Goal: Task Accomplishment & Management: Manage account settings

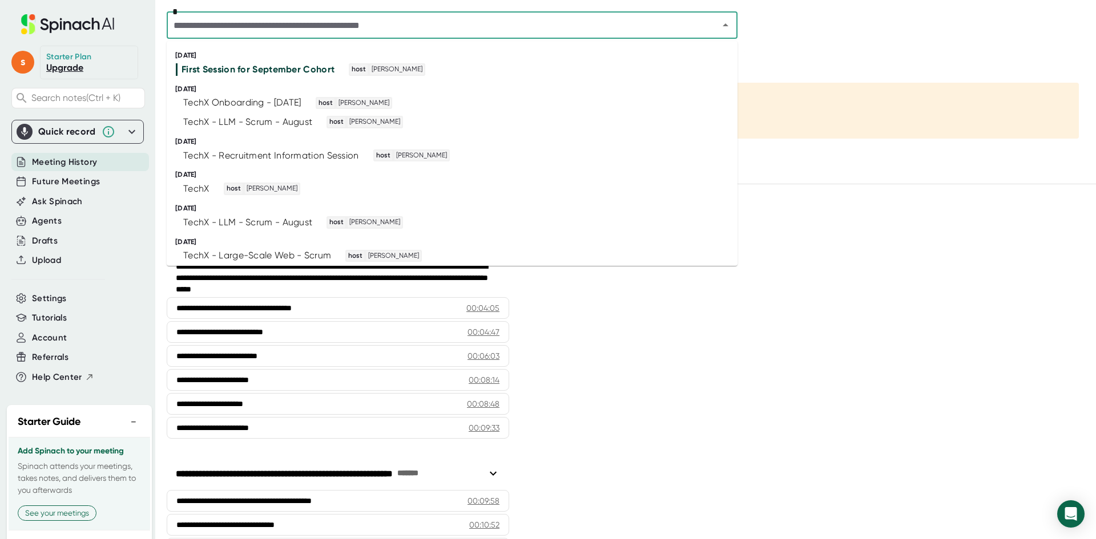
click at [263, 30] on input "text" at bounding box center [435, 25] width 530 height 16
click at [257, 73] on div "First Session for September Cohort" at bounding box center [258, 69] width 153 height 11
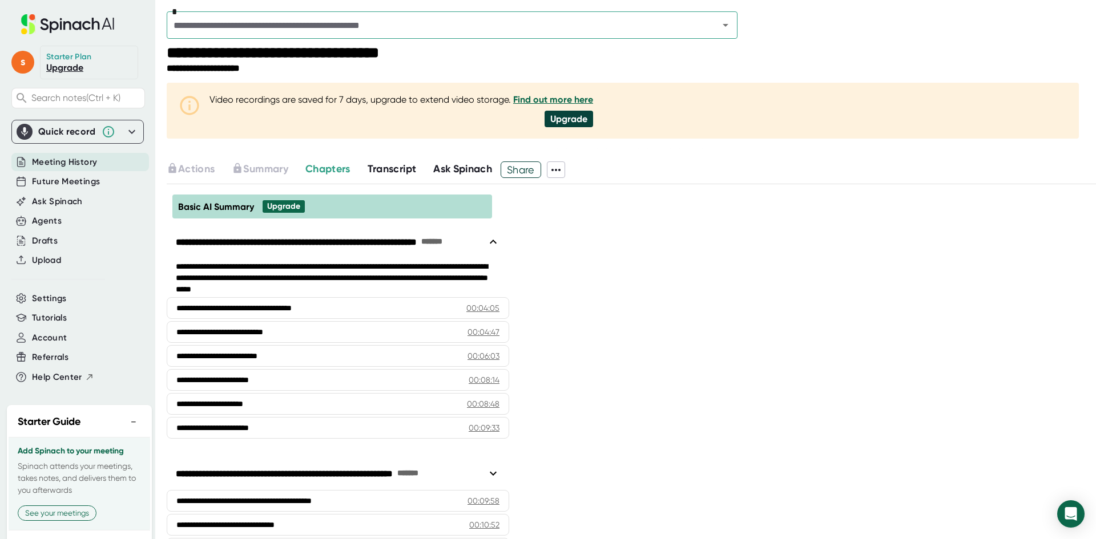
click at [125, 130] on icon at bounding box center [132, 132] width 14 height 14
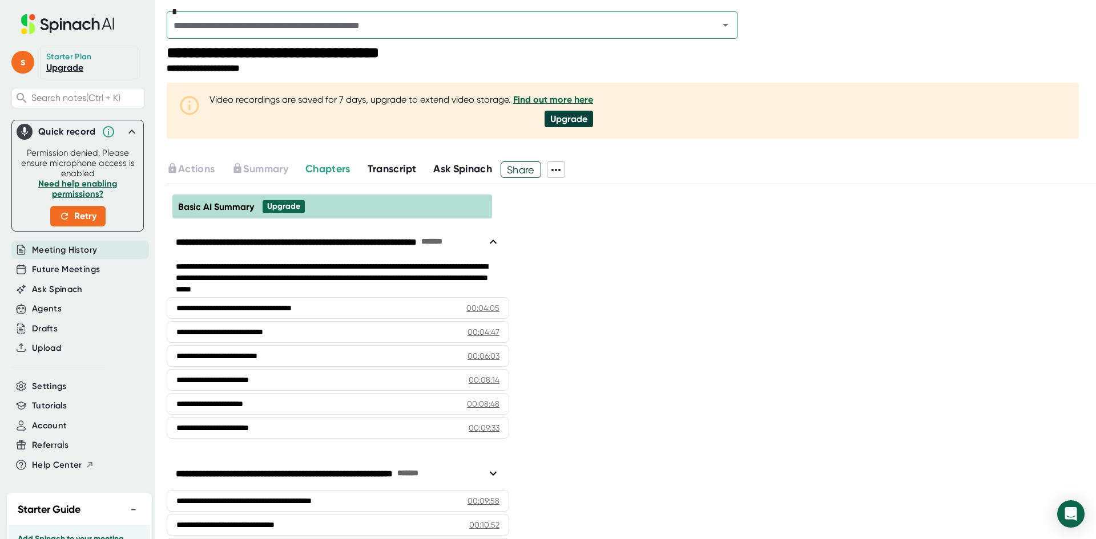
scroll to position [136, 0]
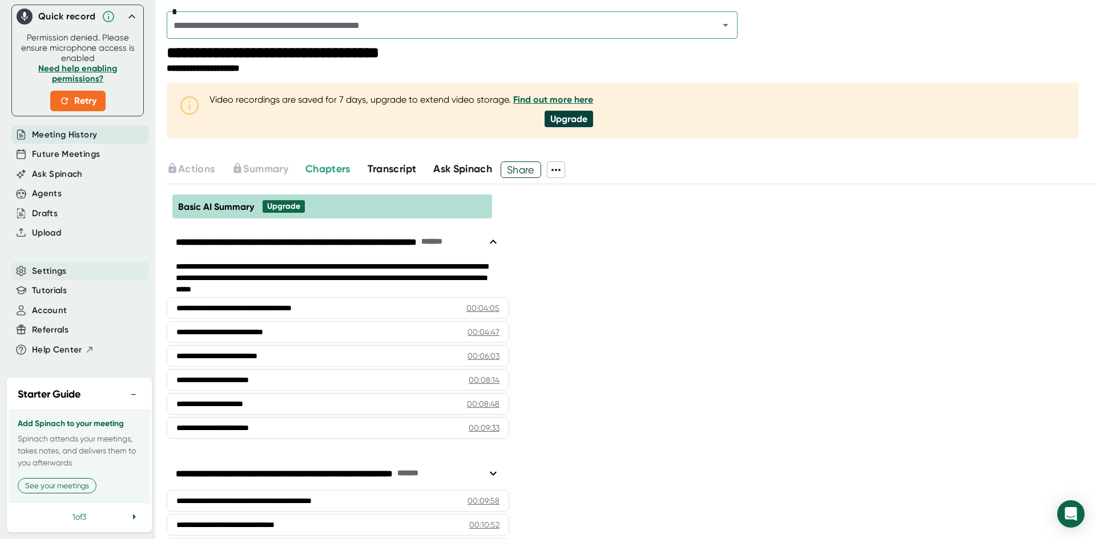
click at [51, 265] on span "Settings" at bounding box center [49, 271] width 35 height 13
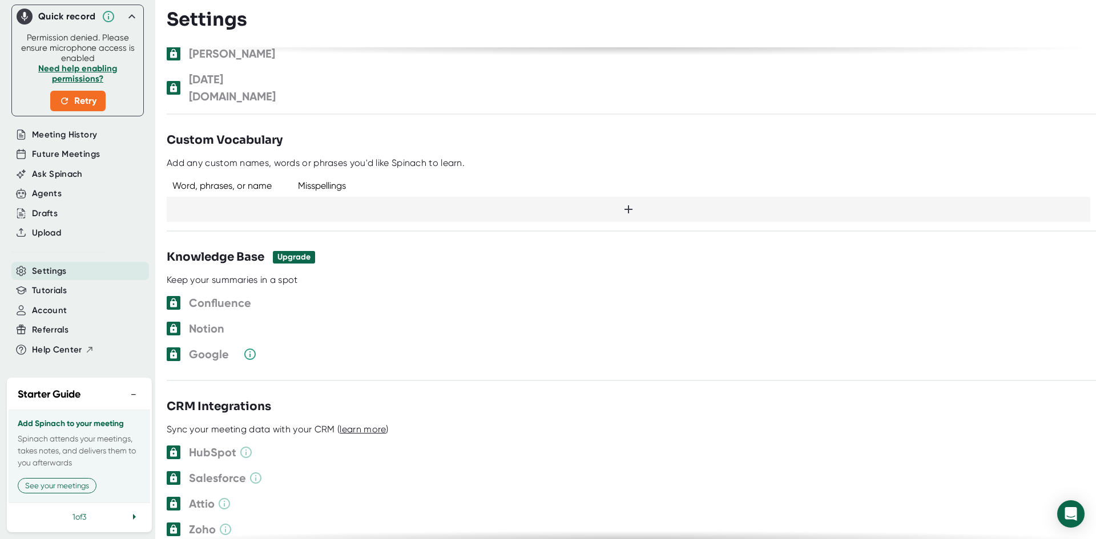
scroll to position [1175, 0]
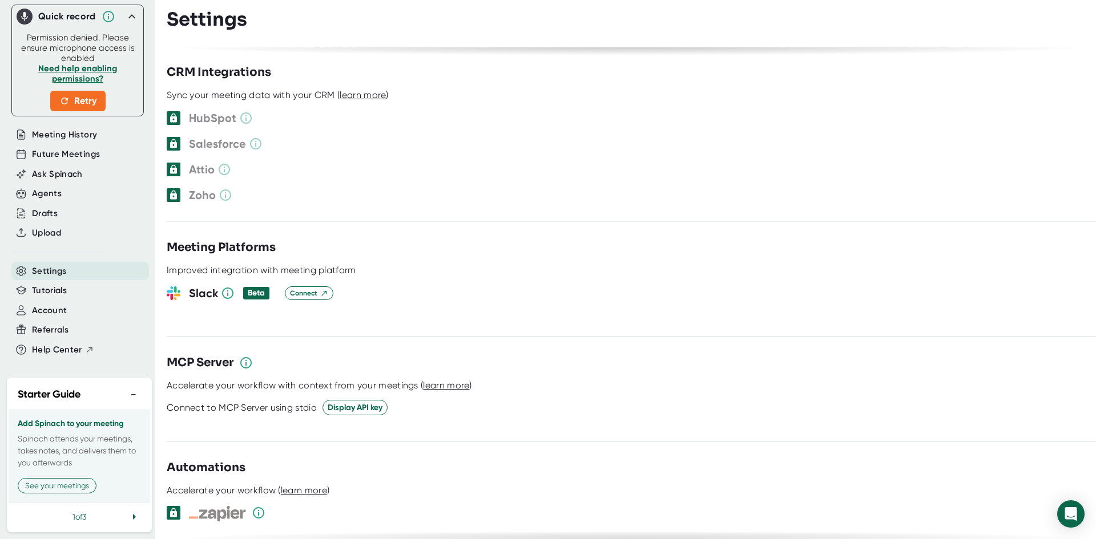
click at [127, 510] on icon at bounding box center [134, 517] width 14 height 14
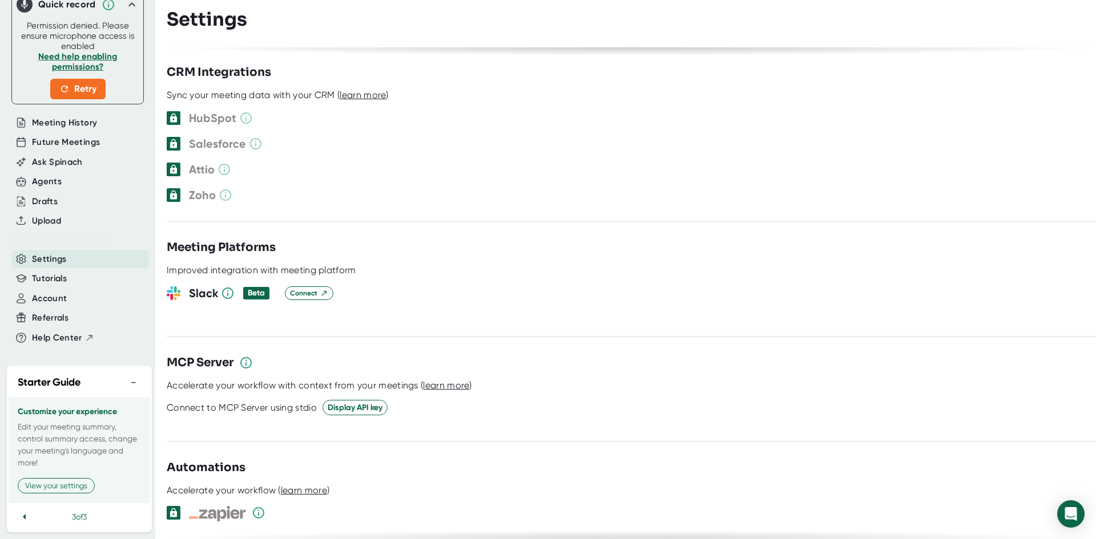
scroll to position [0, 0]
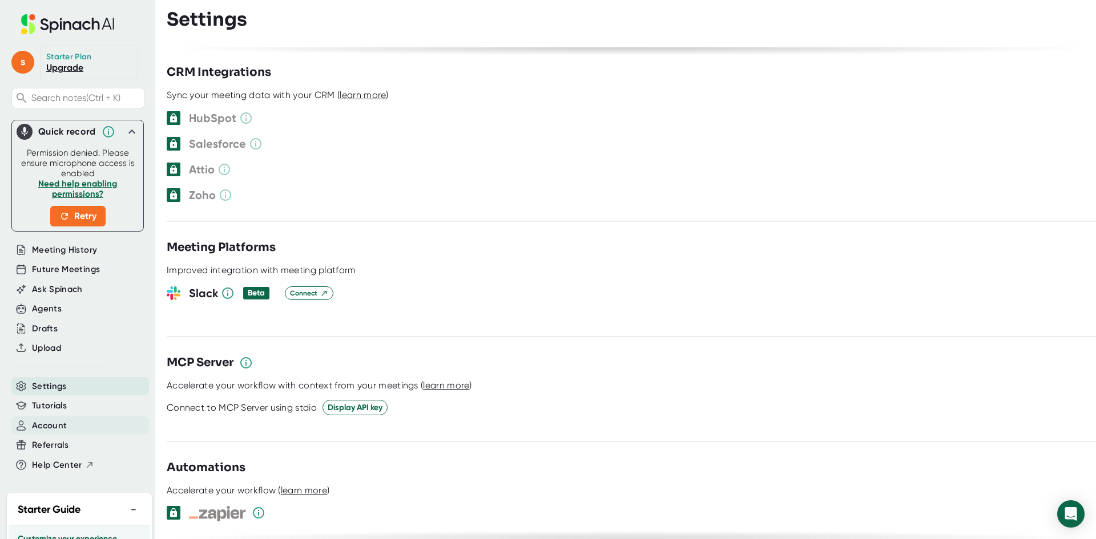
click at [52, 422] on span "Account" at bounding box center [49, 426] width 35 height 13
